Goal: Task Accomplishment & Management: Manage account settings

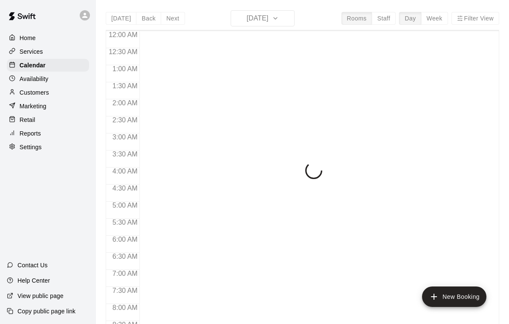
scroll to position [504, 0]
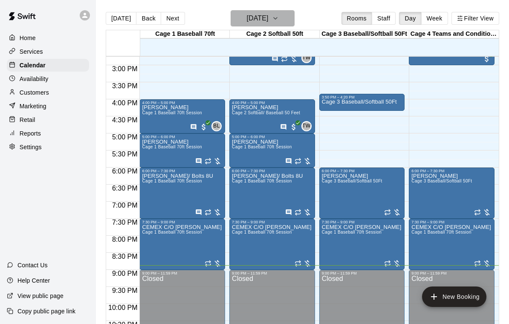
click at [268, 16] on h6 "[DATE]" at bounding box center [258, 18] width 22 height 12
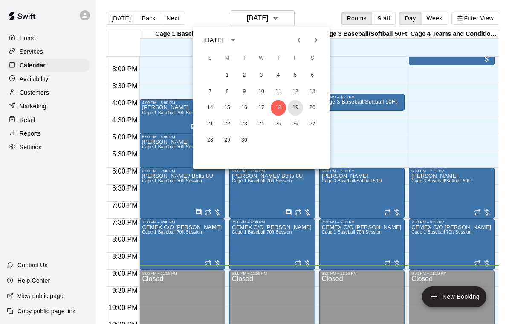
click at [299, 110] on button "19" at bounding box center [295, 107] width 15 height 15
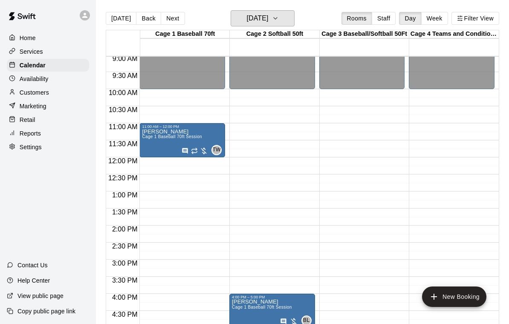
scroll to position [309, 0]
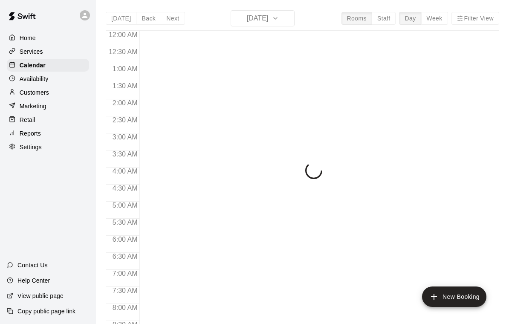
scroll to position [504, 0]
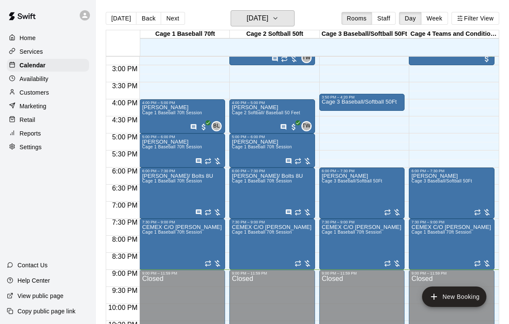
click at [285, 19] on button "[DATE]" at bounding box center [263, 18] width 64 height 16
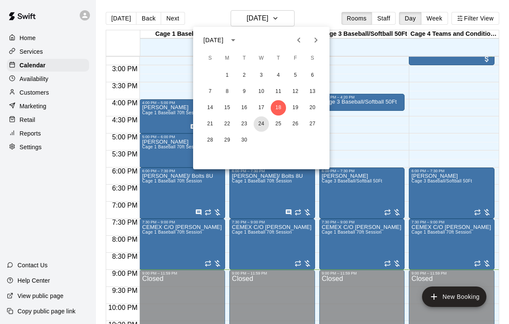
click at [261, 125] on button "24" at bounding box center [261, 123] width 15 height 15
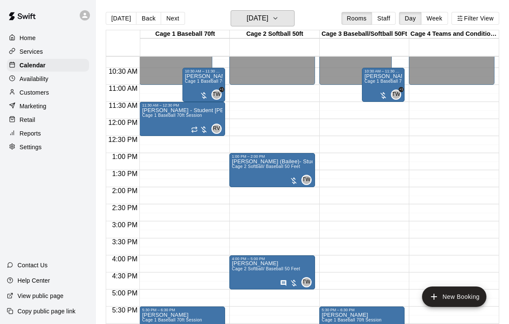
scroll to position [347, 0]
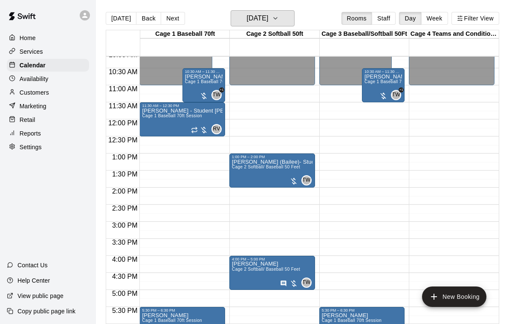
click at [294, 11] on button "[DATE]" at bounding box center [263, 18] width 64 height 16
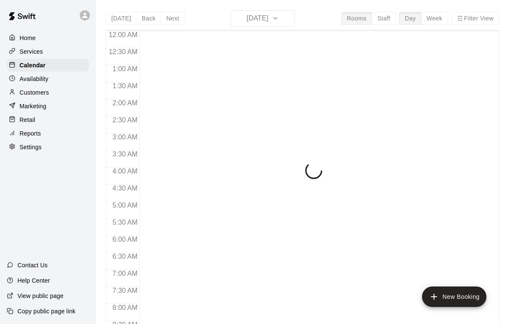
scroll to position [504, 0]
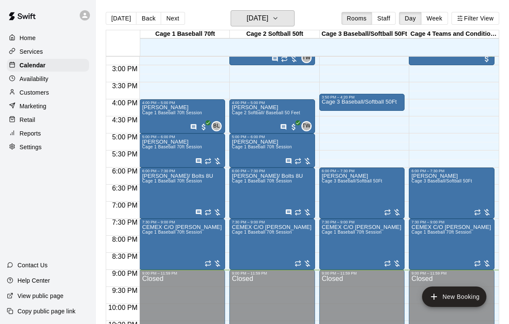
click at [268, 18] on h6 "[DATE]" at bounding box center [258, 18] width 22 height 12
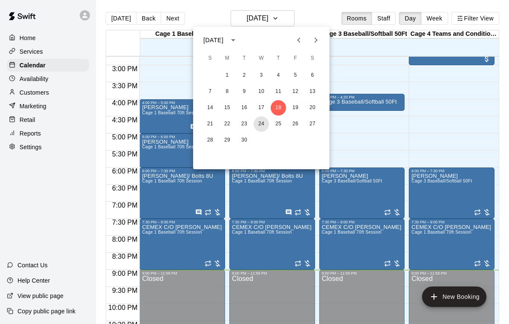
click at [261, 127] on button "24" at bounding box center [261, 123] width 15 height 15
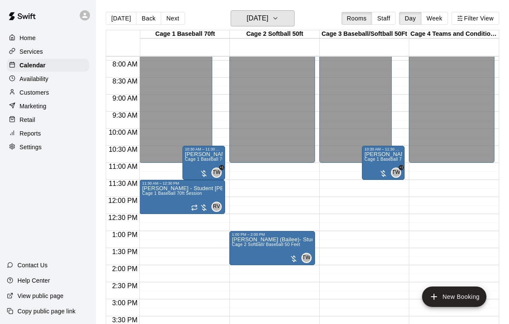
scroll to position [287, 0]
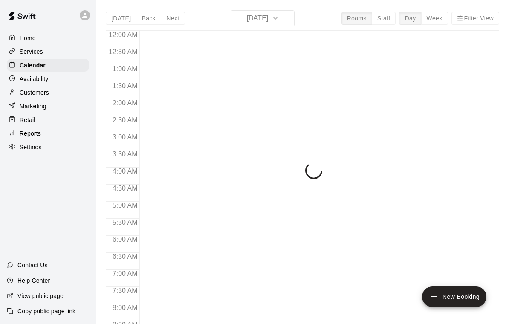
scroll to position [504, 0]
